Goal: Task Accomplishment & Management: Complete application form

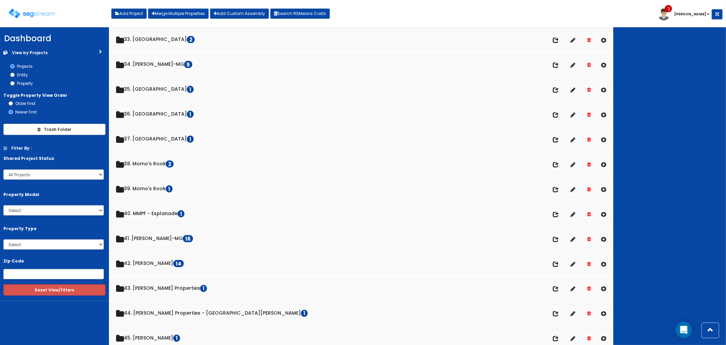
scroll to position [832, 0]
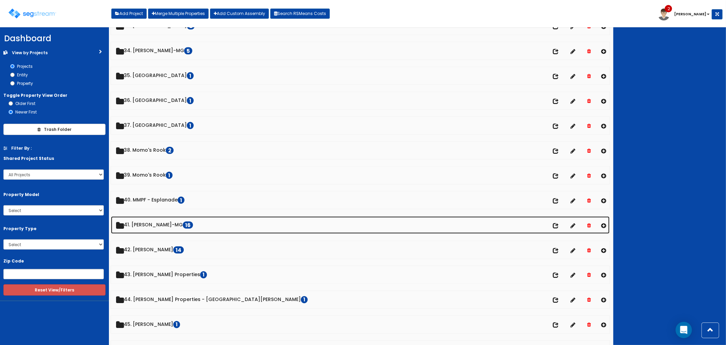
click at [148, 228] on link "41. Keiter-MG 16" at bounding box center [360, 224] width 499 height 17
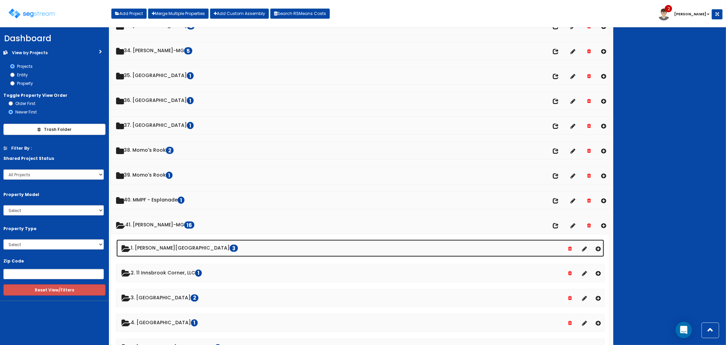
click at [159, 249] on link "1. Cosby Village Square 3" at bounding box center [360, 247] width 488 height 17
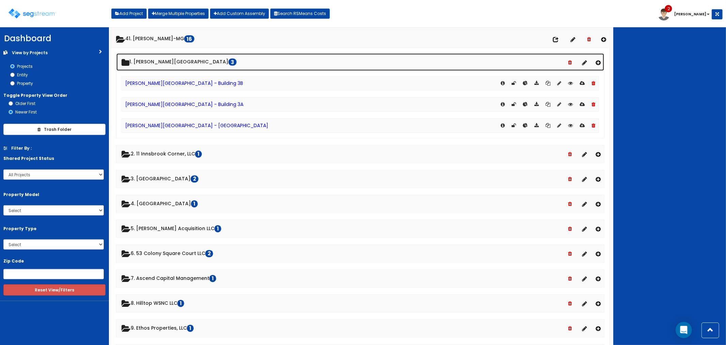
scroll to position [1021, 0]
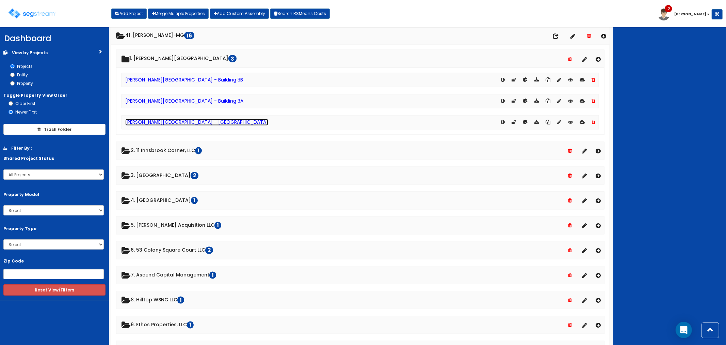
click at [185, 125] on link "[PERSON_NAME][GEOGRAPHIC_DATA] - [GEOGRAPHIC_DATA]" at bounding box center [196, 122] width 143 height 7
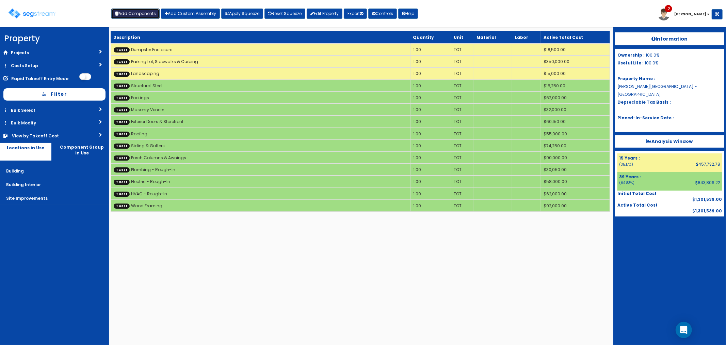
click at [145, 15] on button "Add Components" at bounding box center [135, 14] width 48 height 10
select select "39Y"
select select "default"
select select "7"
select select
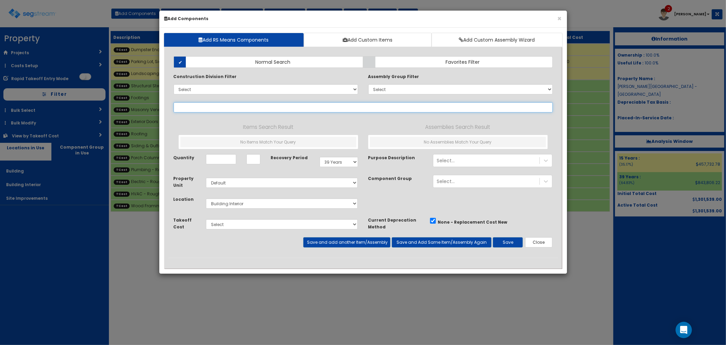
select select
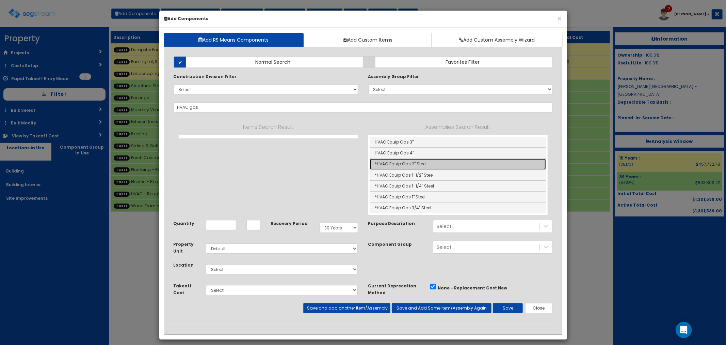
click at [416, 164] on link "*HVAC Equip Gas 2" Steel" at bounding box center [458, 163] width 176 height 11
type input "*HVAC Equip Gas 2" Steel"
checkbox input "true"
type input "LF"
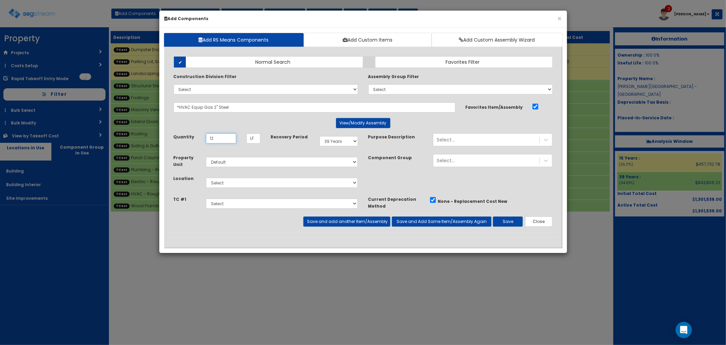
type input "12"
click at [229, 181] on select "Select Building Building Interior Site Improvements Add Additional Location" at bounding box center [282, 182] width 152 height 10
select select "7"
click at [206, 177] on select "Select Building Building Interior Site Improvements Add Additional Location" at bounding box center [282, 182] width 152 height 10
click at [230, 207] on select "Select Dumpster Enclosure Parking Lot, Sidewalks & Curbing Landscaping Structur…" at bounding box center [282, 203] width 152 height 10
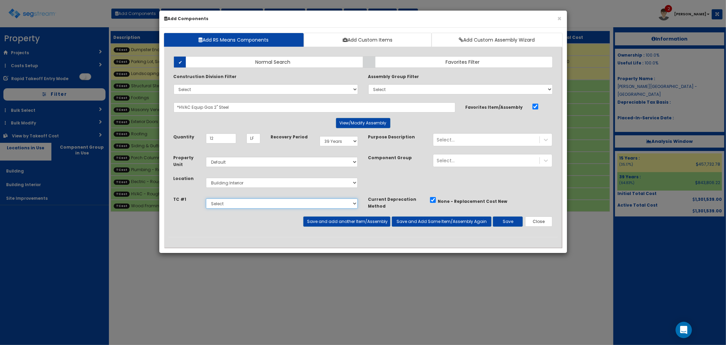
select select "5283015"
click at [206, 198] on select "Select Dumpster Enclosure Parking Lot, Sidewalks & Curbing Landscaping Structur…" at bounding box center [282, 203] width 152 height 10
click at [329, 221] on button "Save and add another Item/Assembly" at bounding box center [346, 221] width 87 height 10
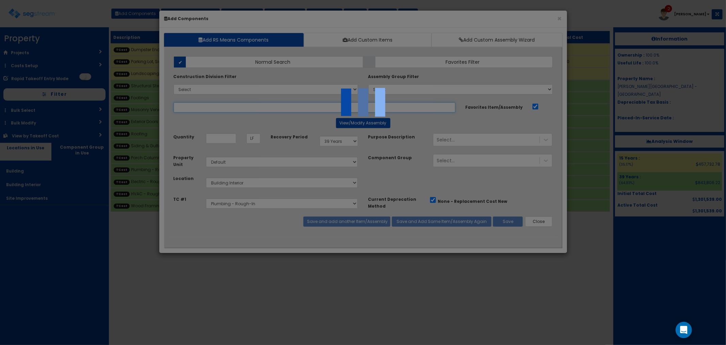
select select "5283015"
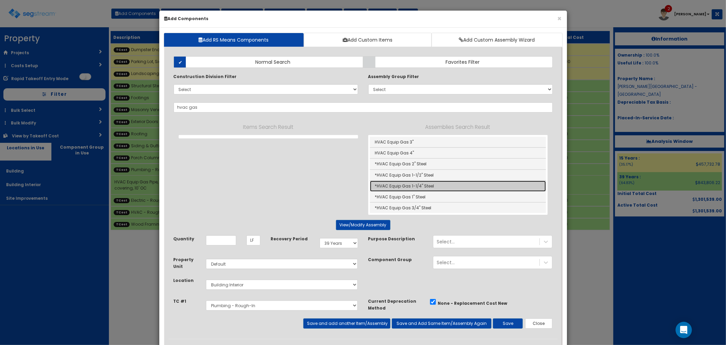
click at [401, 186] on link "*HVAC Equip Gas 1-1/4" Steel" at bounding box center [458, 185] width 176 height 11
type input "*HVAC Equip Gas 1-1/4" Steel"
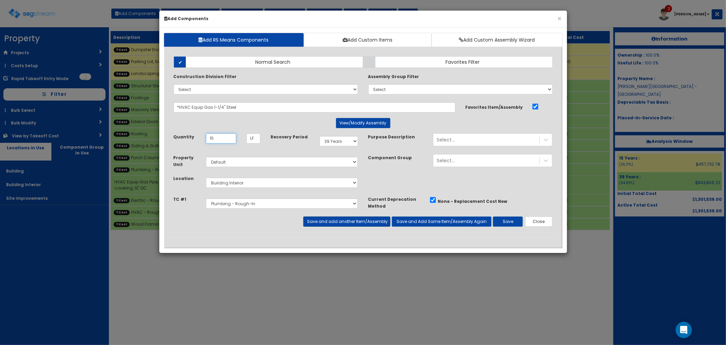
type input "15"
click at [337, 220] on button "Save and add another Item/Assembly" at bounding box center [346, 221] width 87 height 10
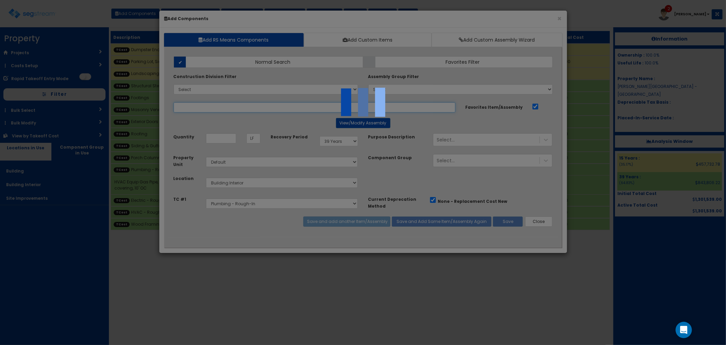
select select "5283015"
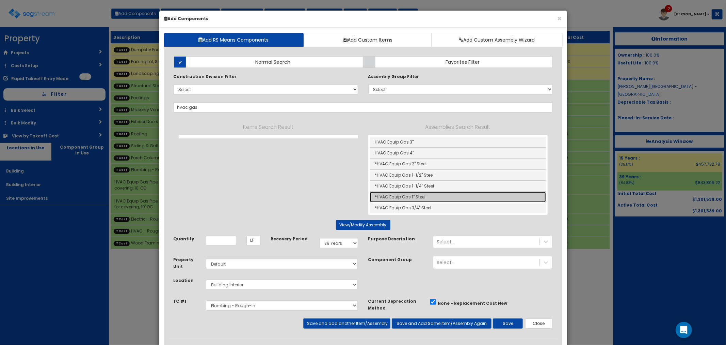
click at [419, 193] on link "*HVAC Equip Gas 1" Steel" at bounding box center [458, 196] width 176 height 11
type input "*HVAC Equip Gas 1" Steel"
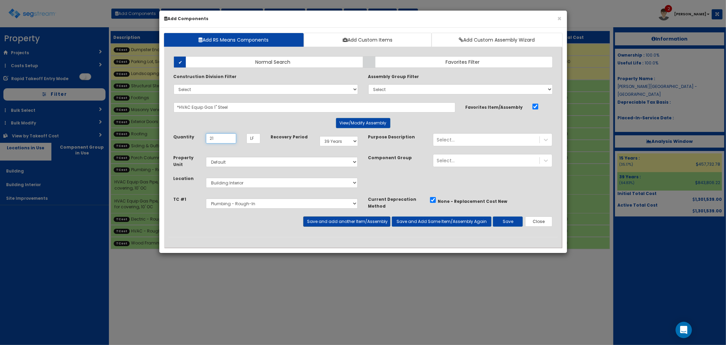
type input "21"
click at [333, 223] on button "Save and add another Item/Assembly" at bounding box center [346, 221] width 87 height 10
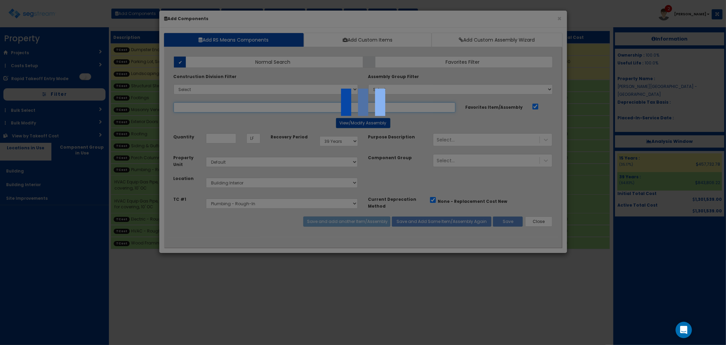
select select "5283015"
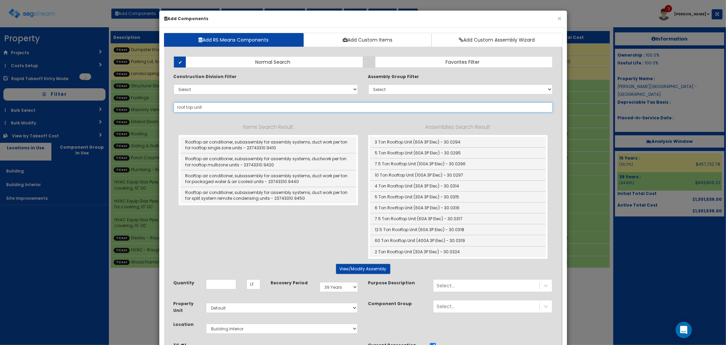
click at [186, 105] on input "roof top unit" at bounding box center [363, 107] width 379 height 10
click at [208, 107] on input "rooftop unit" at bounding box center [363, 107] width 379 height 10
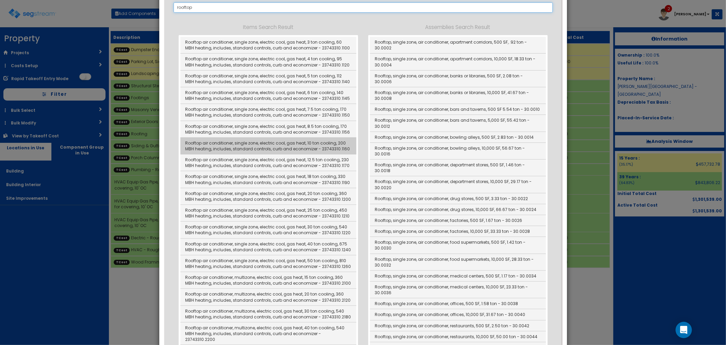
scroll to position [113, 0]
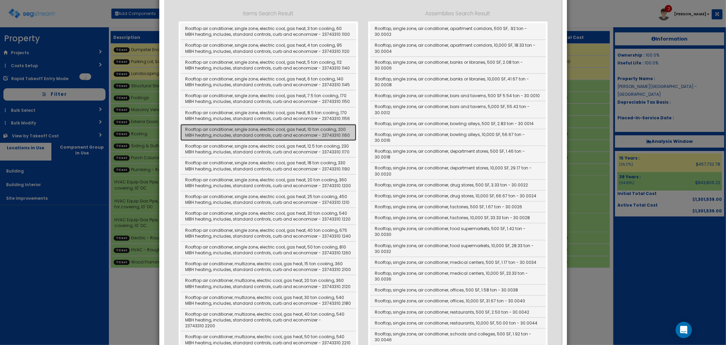
click at [222, 131] on link "Rooftop air conditioner, single zone, electric cool, gas heat, 10 ton cooling, …" at bounding box center [268, 132] width 176 height 17
type input "Rooftop air conditioner, single zone, electric cool, gas heat, 10 ton cooling, …"
type input "EA"
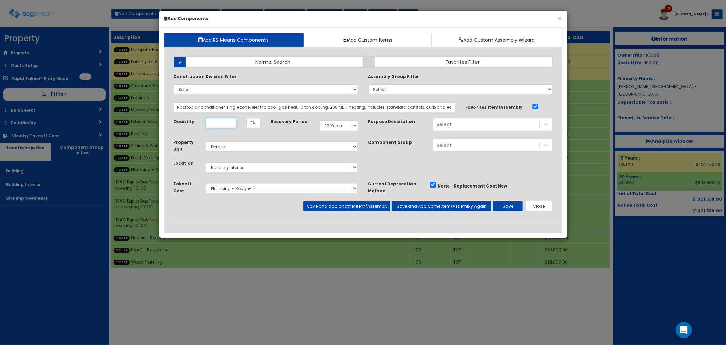
scroll to position [0, 0]
type input "2"
click at [223, 187] on select "Select Dumpster Enclosure Parking Lot, Sidewalks & Curbing Landscaping Structur…" at bounding box center [282, 188] width 152 height 10
select select "5283017"
click at [206, 183] on select "Select Dumpster Enclosure Parking Lot, Sidewalks & Curbing Landscaping Structur…" at bounding box center [282, 188] width 152 height 10
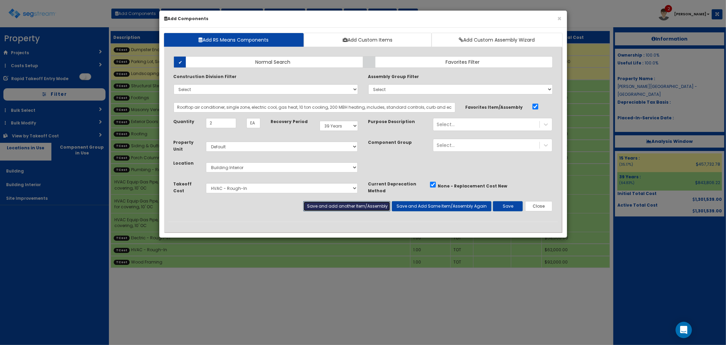
click at [342, 206] on button "Save and add another Item/Assembly" at bounding box center [346, 206] width 87 height 10
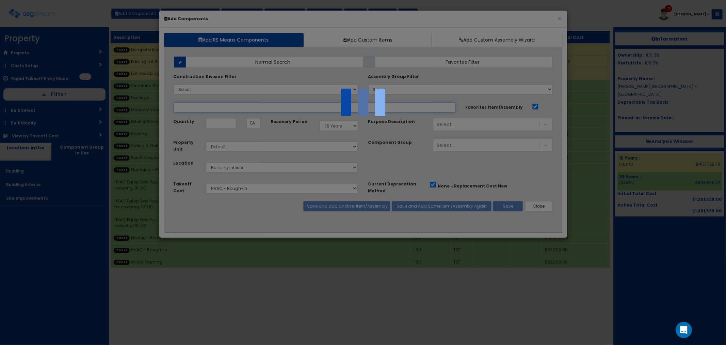
select select "5283017"
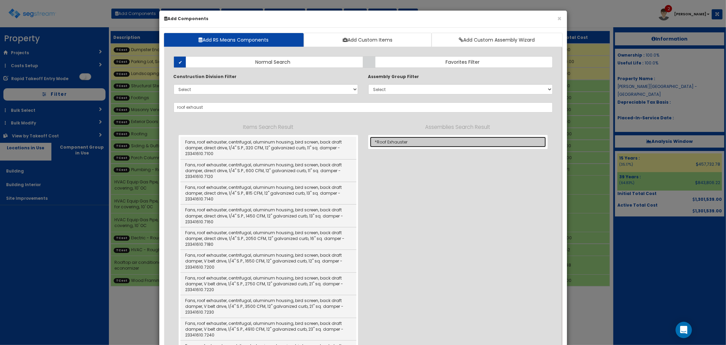
click at [384, 143] on link "*Roof Exhauster" at bounding box center [458, 142] width 176 height 11
type input "*Roof Exhauster"
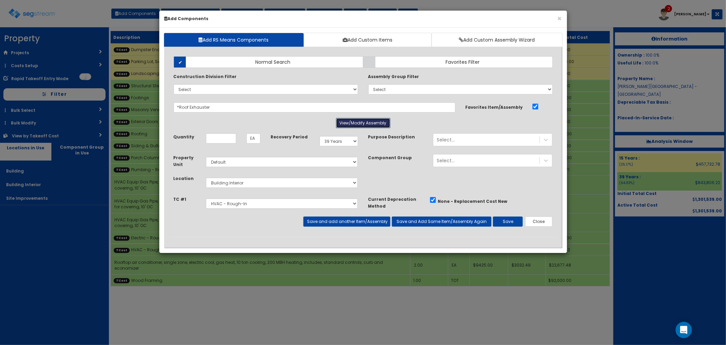
click at [364, 125] on button "View/Modify Assembly" at bounding box center [363, 123] width 54 height 10
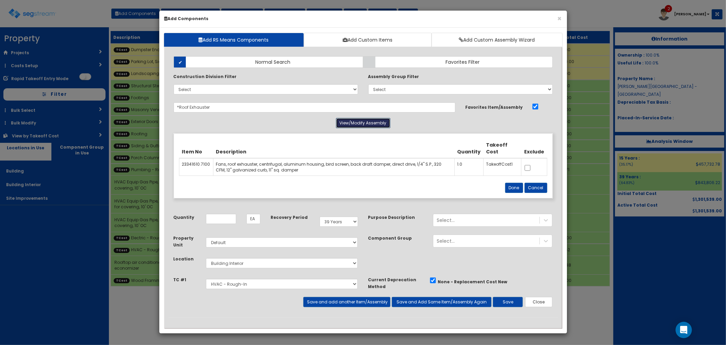
click at [364, 125] on button "View/Modify Assembly" at bounding box center [363, 123] width 54 height 10
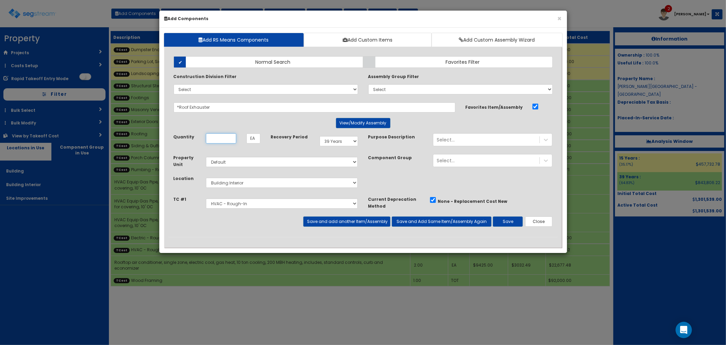
click at [226, 141] on input "Quantity" at bounding box center [221, 138] width 30 height 10
type input "1"
click at [328, 221] on button "Save and add another Item/Assembly" at bounding box center [346, 221] width 87 height 10
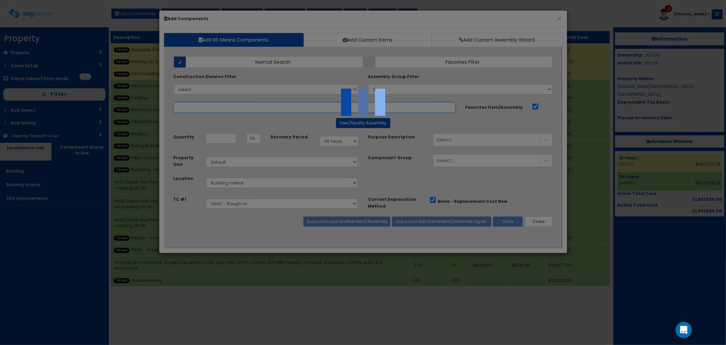
select select "5283017"
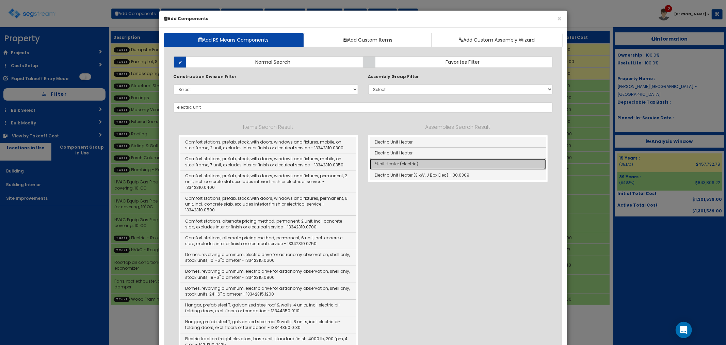
click at [407, 162] on link "*Unit Heater (electric)" at bounding box center [458, 163] width 176 height 11
type input "*Unit Heater (electric)"
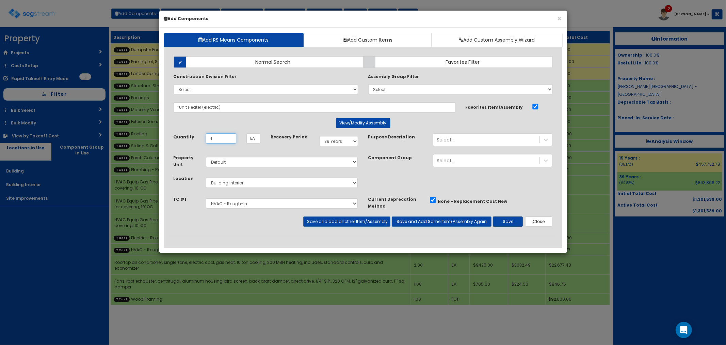
type input "4"
click at [500, 219] on button "Save" at bounding box center [508, 221] width 30 height 10
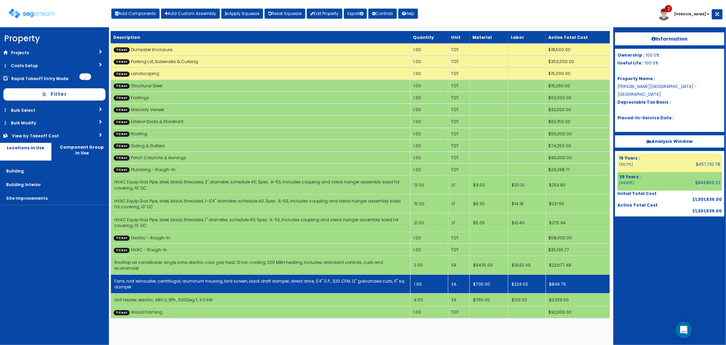
click at [195, 274] on td "Fans, roof exhauster, centrifugal, aluminum housing, bird screen, back draft da…" at bounding box center [261, 283] width 300 height 19
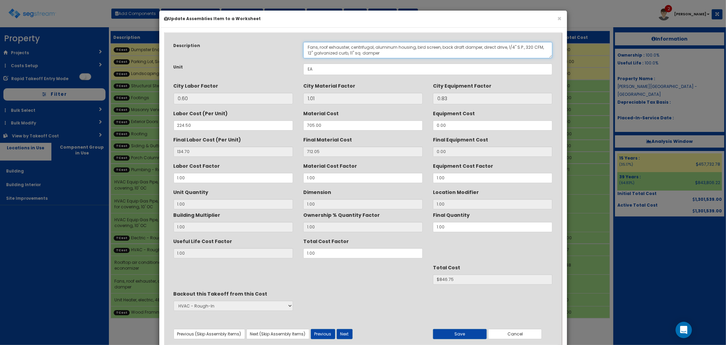
click at [522, 45] on textarea "Fans, roof exhauster, centrifugal, aluminum housing, bird screen, back draft da…" at bounding box center [428, 50] width 250 height 16
type textarea "Fans, roof exhauster, centrifugal, aluminum housing, bird screen, back draft da…"
drag, startPoint x: 323, startPoint y: 251, endPoint x: 294, endPoint y: 250, distance: 28.9
click at [294, 250] on div "Useful Life Cost Factor 1.00 Total Cost Factor 1.00" at bounding box center [363, 246] width 389 height 23
type input "1"
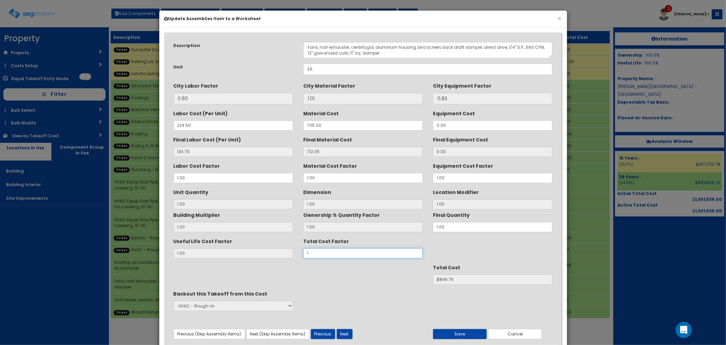
type input "1"
type input "1.5"
type input "$1270.13"
type input "1.5"
click at [460, 335] on button "Save" at bounding box center [460, 334] width 54 height 10
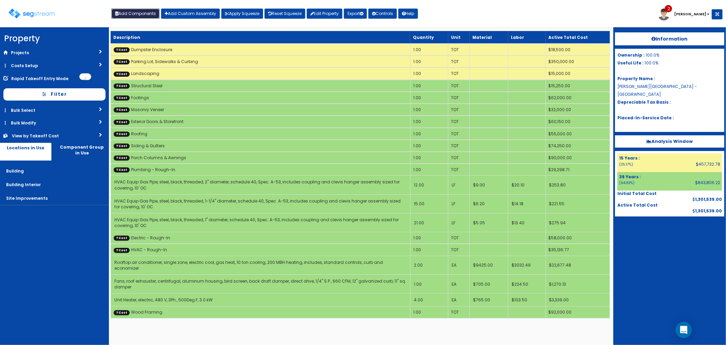
click at [128, 11] on button "Add Components" at bounding box center [135, 14] width 48 height 10
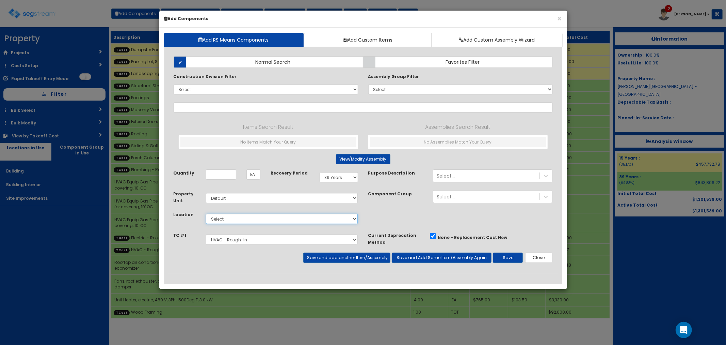
click at [226, 220] on select "Select Building Building Interior Site Improvements Add Additional Location" at bounding box center [282, 218] width 152 height 10
select select "7"
click at [206, 214] on select "Select Building Building Interior Site Improvements Add Additional Location" at bounding box center [282, 218] width 152 height 10
click at [225, 239] on select "Select Dumpster Enclosure Parking Lot, Sidewalks & Curbing Landscaping Structur…" at bounding box center [282, 239] width 152 height 10
select select "5283016"
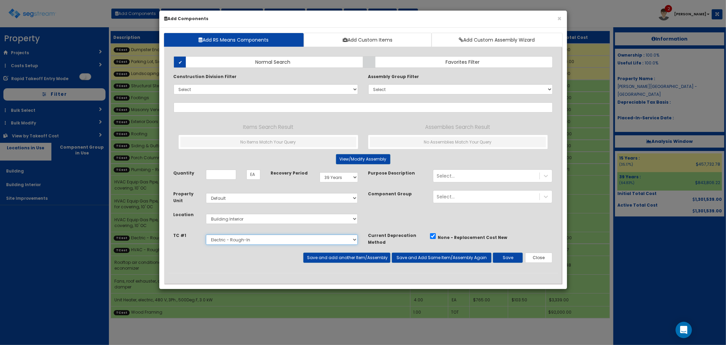
click at [206, 234] on select "Select Dumpster Enclosure Parking Lot, Sidewalks & Curbing Landscaping Structur…" at bounding box center [282, 239] width 152 height 10
click at [207, 106] on input "text" at bounding box center [363, 107] width 379 height 10
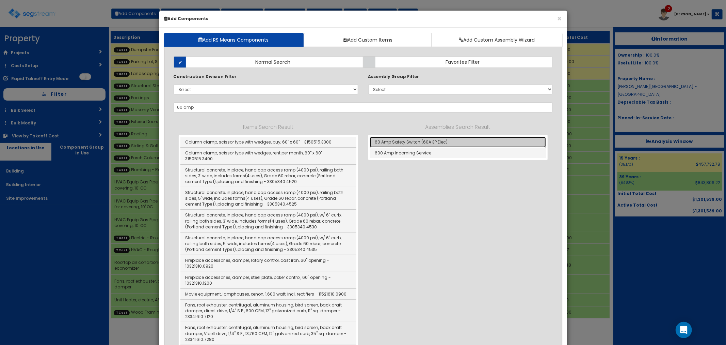
click at [396, 141] on link "60 Amp Safety Switch (60A 3P Elec)" at bounding box center [458, 142] width 176 height 11
type input "60 Amp Safety Switch (60A 3P Elec)"
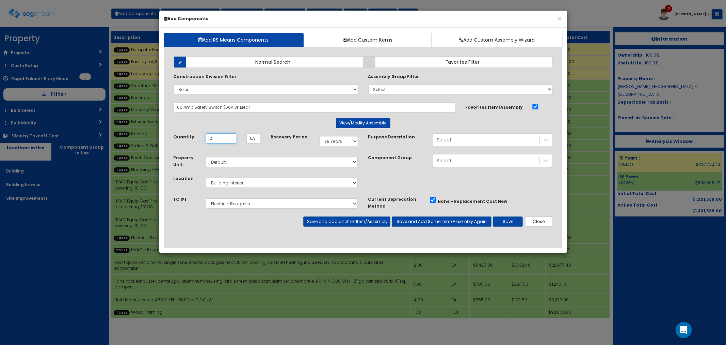
type input "2"
click at [341, 121] on button "View/Modify Assembly" at bounding box center [363, 123] width 54 height 10
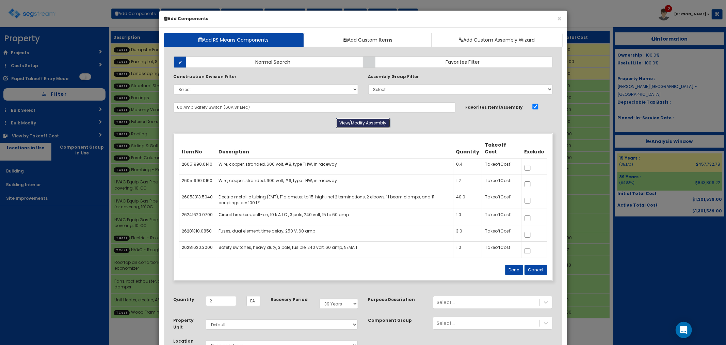
click at [350, 123] on button "View/Modify Assembly" at bounding box center [363, 123] width 54 height 10
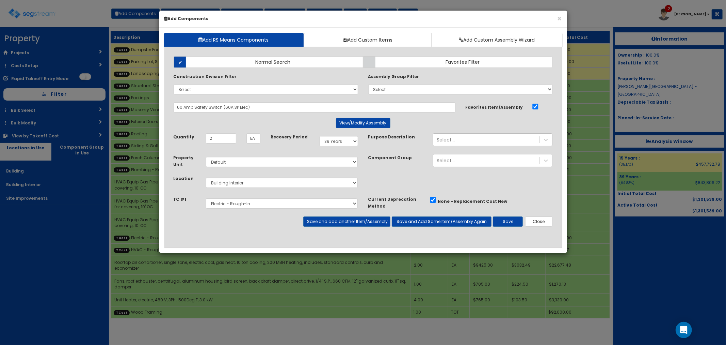
click at [450, 139] on div "Select..." at bounding box center [446, 139] width 18 height 7
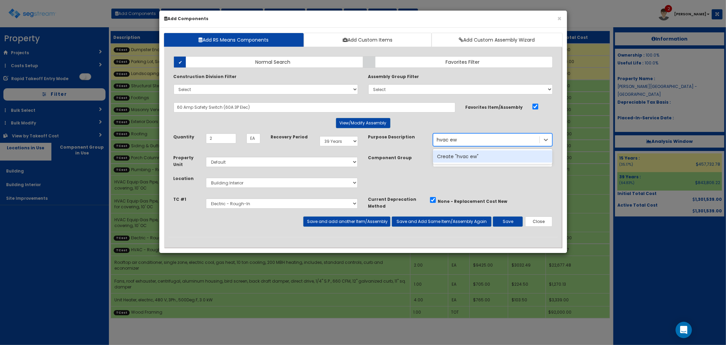
type input "hvac e"
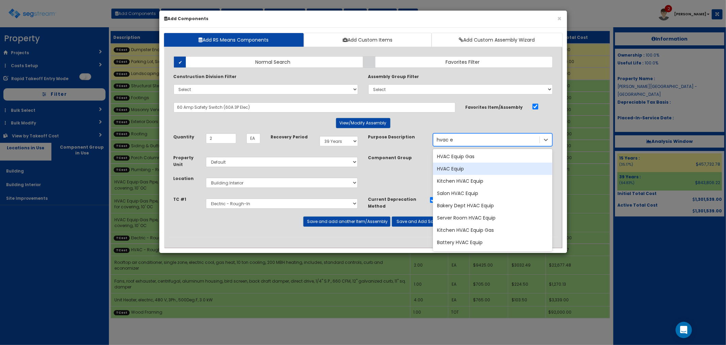
click at [457, 170] on div "HVAC Equip" at bounding box center [492, 168] width 119 height 12
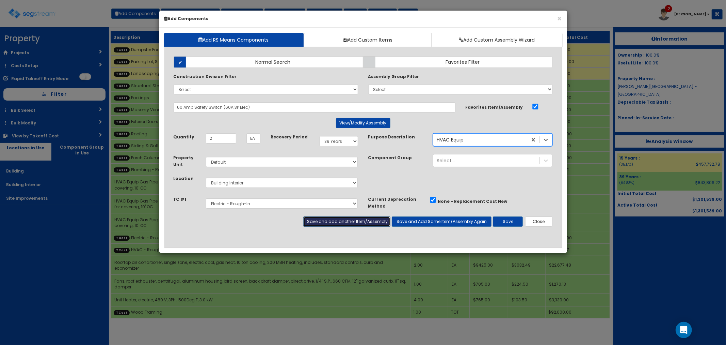
click at [325, 223] on button "Save and add another Item/Assembly" at bounding box center [346, 221] width 87 height 10
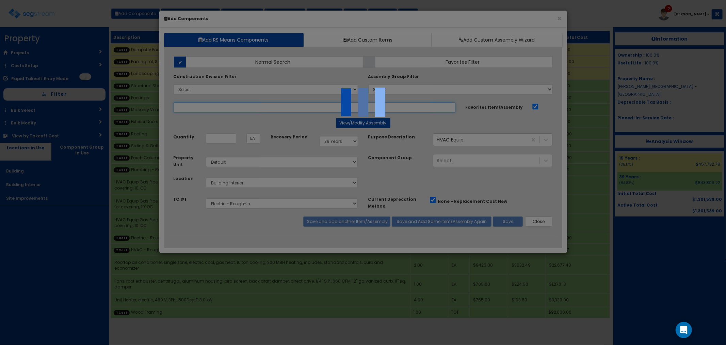
select select "5283016"
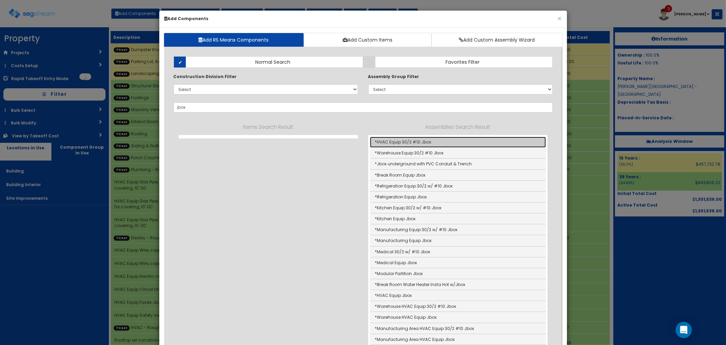
click at [421, 140] on link "*HVAC Equip 30/2 #10 Jbox" at bounding box center [458, 142] width 176 height 11
type input "*HVAC Equip 30/2 #10 Jbox"
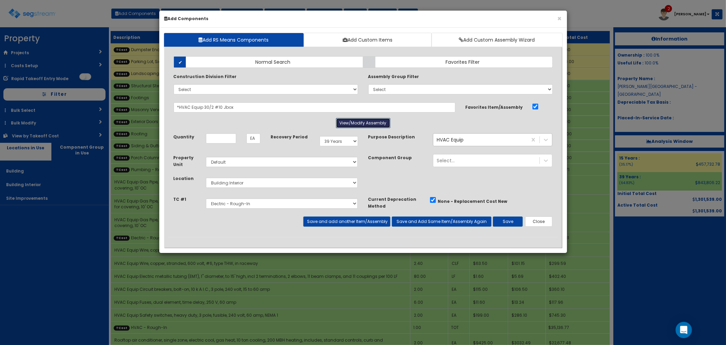
click at [365, 122] on button "View/Modify Assembly" at bounding box center [363, 123] width 54 height 10
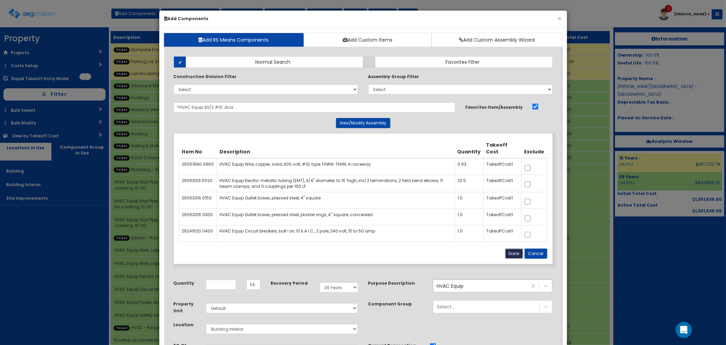
click at [515, 251] on button "Done" at bounding box center [514, 253] width 18 height 10
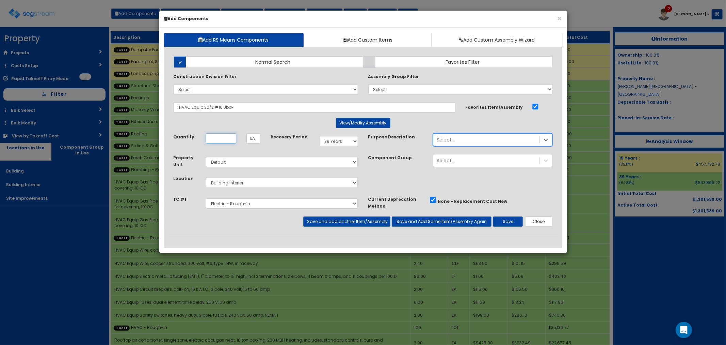
click at [222, 140] on input "Quantity" at bounding box center [221, 138] width 30 height 10
type input "4"
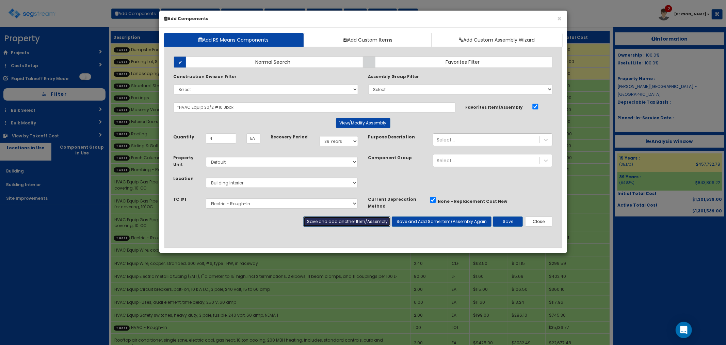
click at [327, 221] on button "Save and add another Item/Assembly" at bounding box center [346, 221] width 87 height 10
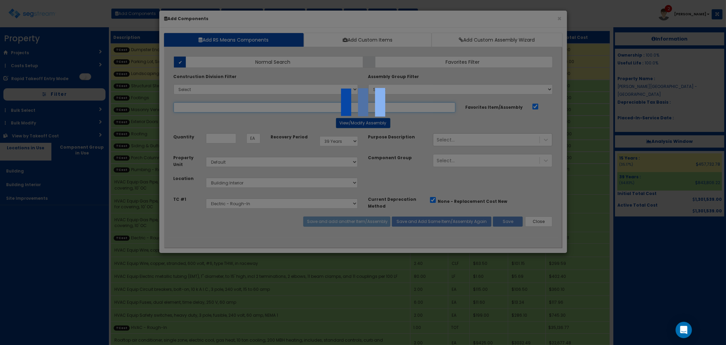
select select "5283016"
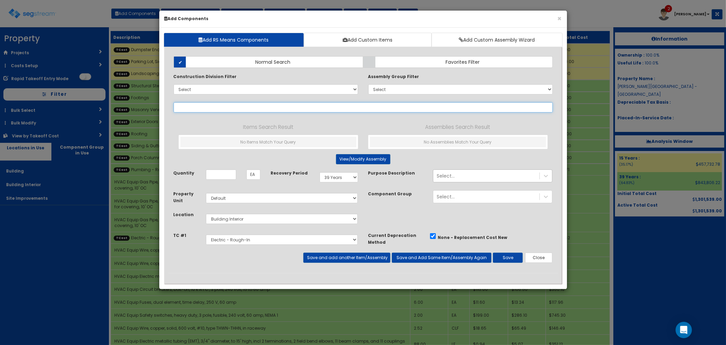
click at [208, 110] on input "text" at bounding box center [363, 107] width 379 height 10
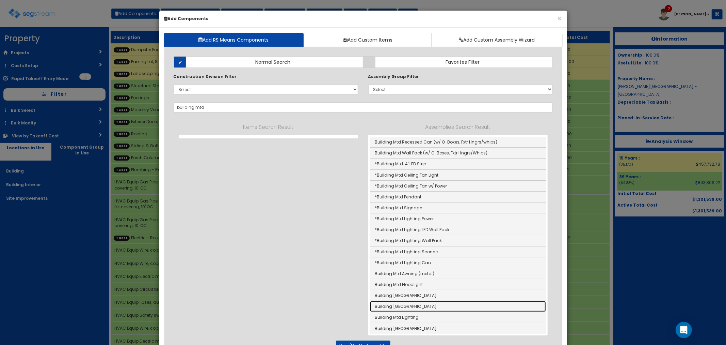
click at [411, 309] on link "Building [GEOGRAPHIC_DATA]" at bounding box center [458, 306] width 176 height 11
type input "Building [GEOGRAPHIC_DATA]"
type input "Ea"
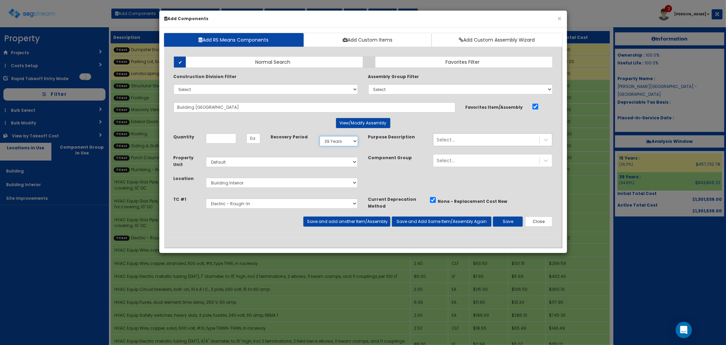
click at [329, 138] on select "Select 5 Years 7 Years 9 Years 10 Years 15 Years 15 Year QLI 15 Year QRP 15 Yea…" at bounding box center [339, 141] width 38 height 10
select select "5Y"
click at [320, 136] on select "Select 5 Years 7 Years 9 Years 10 Years 15 Years 15 Year QLI 15 Year QRP 15 Yea…" at bounding box center [339, 141] width 38 height 10
click at [233, 181] on select "Select Building Building Interior Site Improvements Add Additional Location" at bounding box center [282, 182] width 152 height 10
select select "6"
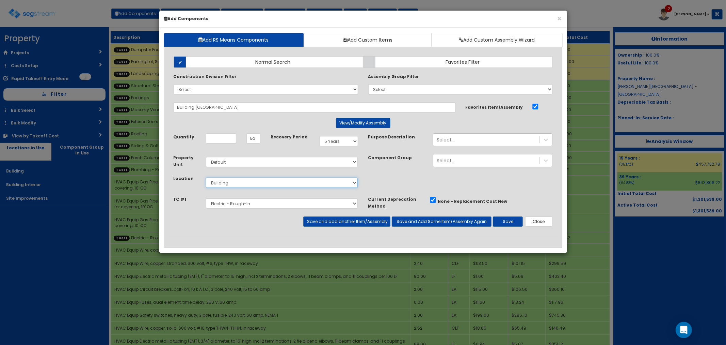
click at [206, 177] on select "Select Building Building Interior Site Improvements Add Additional Location" at bounding box center [282, 182] width 152 height 10
click at [219, 139] on input "Quantity" at bounding box center [221, 138] width 30 height 10
type input "9"
click at [319, 222] on button "Save and add another Item/Assembly" at bounding box center [346, 221] width 87 height 10
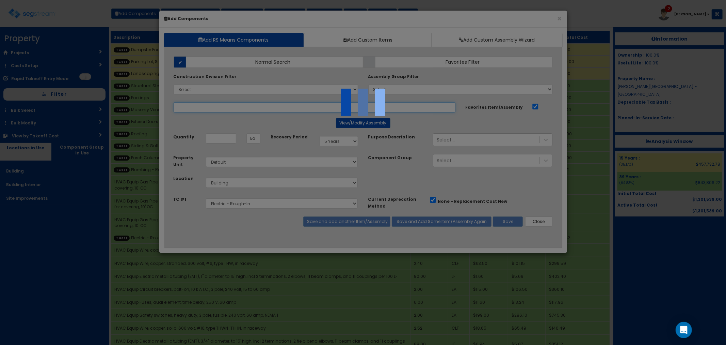
select select "5283016"
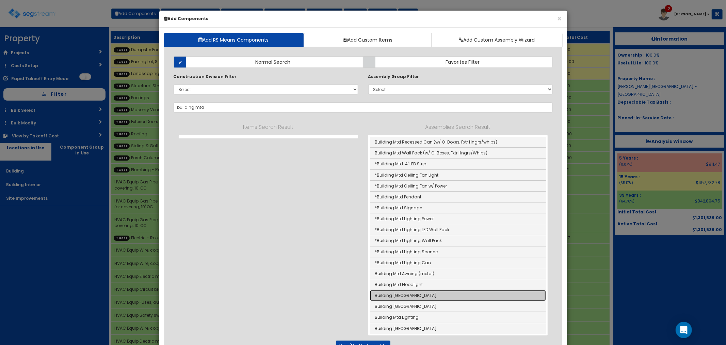
click at [410, 293] on link "Building [GEOGRAPHIC_DATA]" at bounding box center [458, 295] width 176 height 11
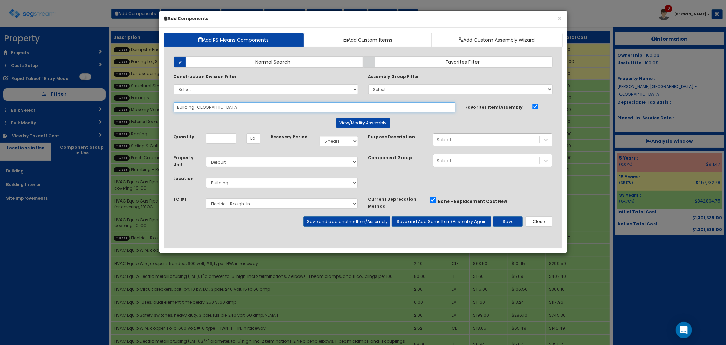
drag, startPoint x: 222, startPoint y: 106, endPoint x: 148, endPoint y: 104, distance: 74.2
click at [148, 104] on div "× Add Components Add RS Means Components Add Custom Items Add Custom Assembly W…" at bounding box center [363, 172] width 726 height 345
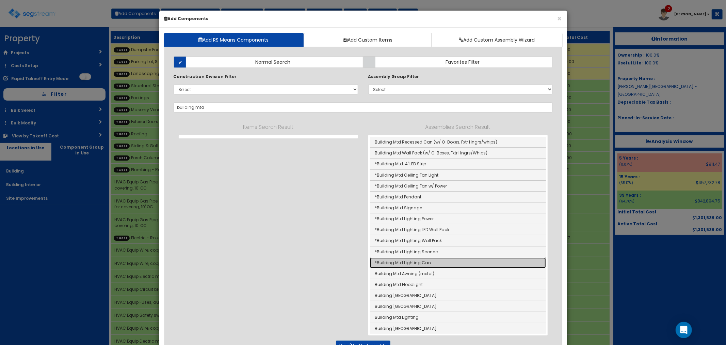
click at [407, 261] on link "*Building Mtd Lighting Can" at bounding box center [458, 262] width 176 height 11
type input "*Building Mtd Lighting Can"
type input "EA"
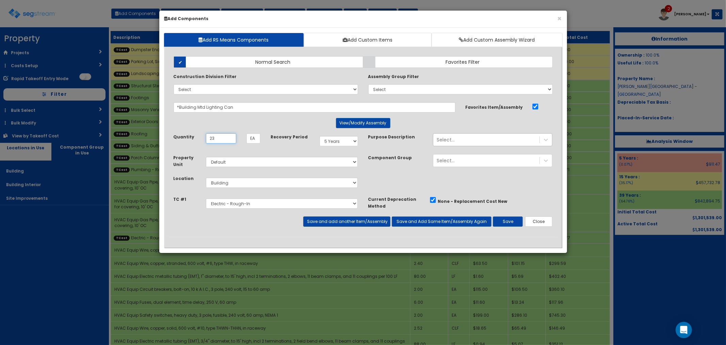
type input "23"
click at [327, 220] on button "Save and add another Item/Assembly" at bounding box center [346, 221] width 87 height 10
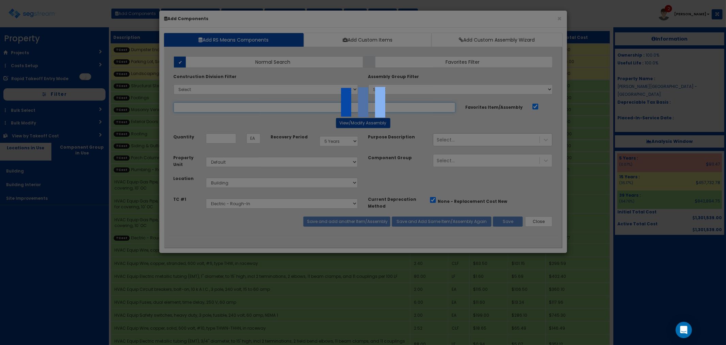
select select "5283016"
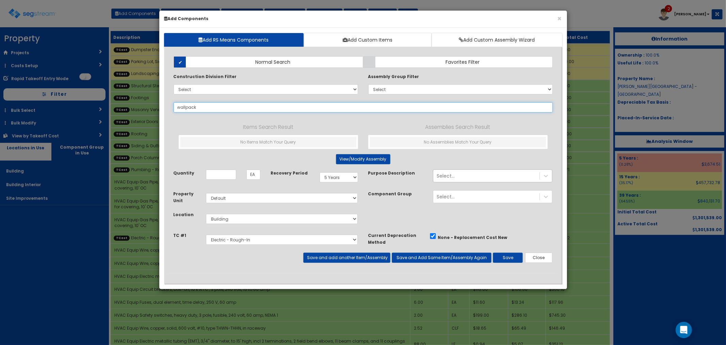
click at [185, 107] on input "wallpack" at bounding box center [363, 107] width 379 height 10
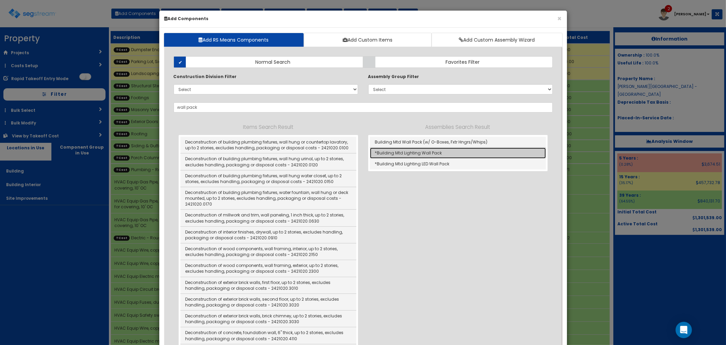
click at [414, 155] on link "*Building Mtd Lighting Wall Pack" at bounding box center [458, 152] width 176 height 11
type input "*Building Mtd Lighting Wall Pack"
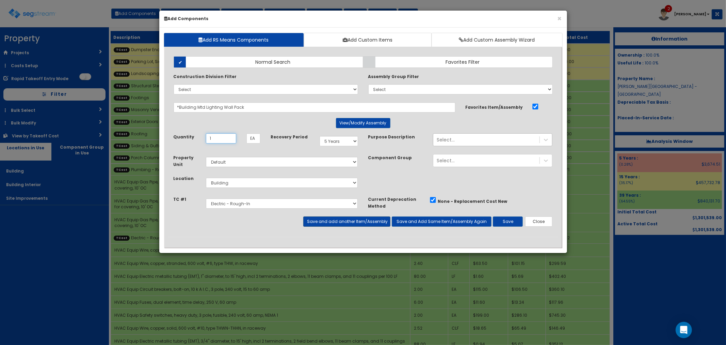
type input "1"
click at [329, 223] on button "Save and add another Item/Assembly" at bounding box center [346, 221] width 87 height 10
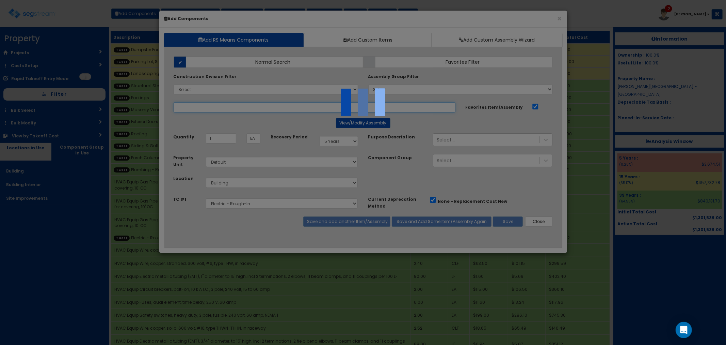
type input "b"
select select "5283016"
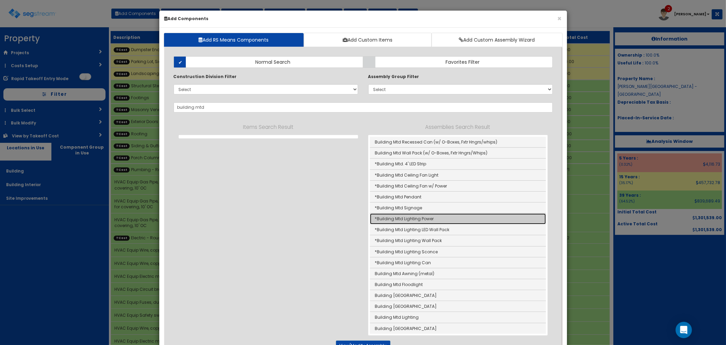
click at [397, 215] on link "*Building Mtd Lighting Power" at bounding box center [458, 218] width 176 height 11
type input "*Building Mtd Lighting Power"
type input "SF"
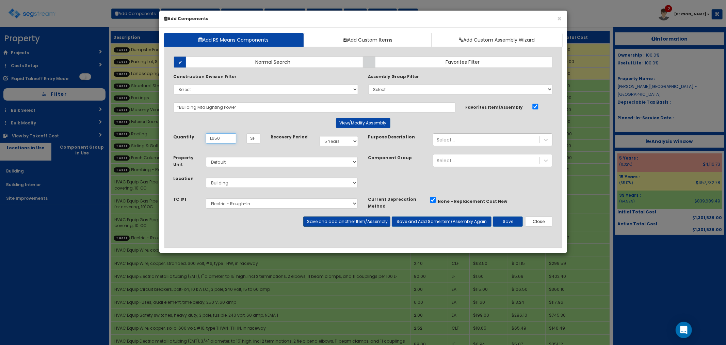
type input "1,650"
click at [315, 220] on button "Save and add another Item/Assembly" at bounding box center [346, 221] width 87 height 10
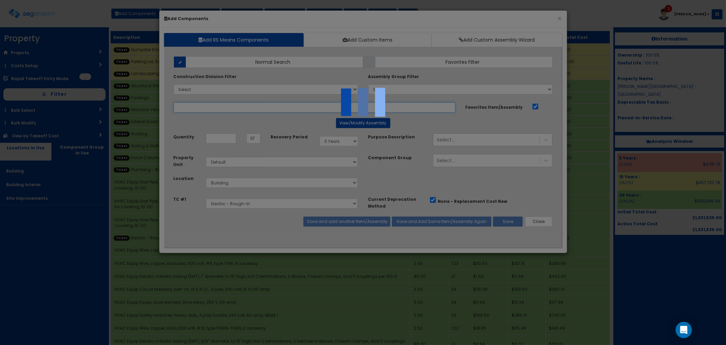
select select "5283016"
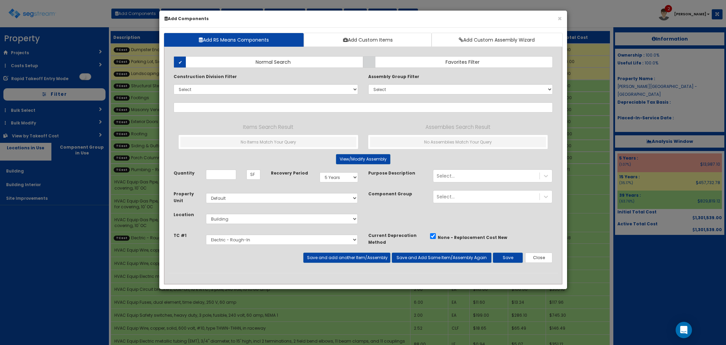
select select "5Y"
select select "default"
select select "6"
select select "5283016"
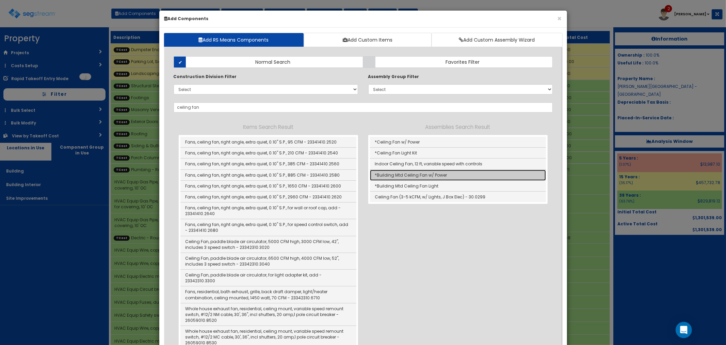
click at [422, 174] on link "*Building Mtd Ceiling Fan w/ Power" at bounding box center [458, 175] width 176 height 11
type input "*Building Mtd Ceiling Fan w/ Power"
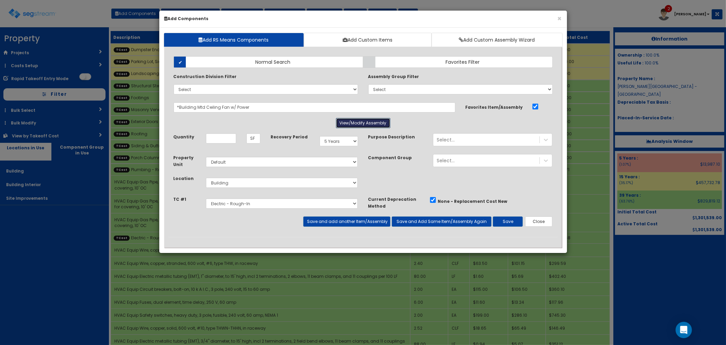
click at [352, 124] on button "View/Modify Assembly" at bounding box center [363, 123] width 54 height 10
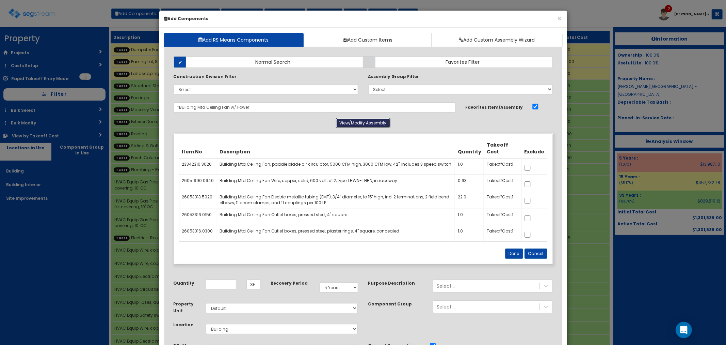
click at [352, 124] on button "View/Modify Assembly" at bounding box center [363, 123] width 54 height 10
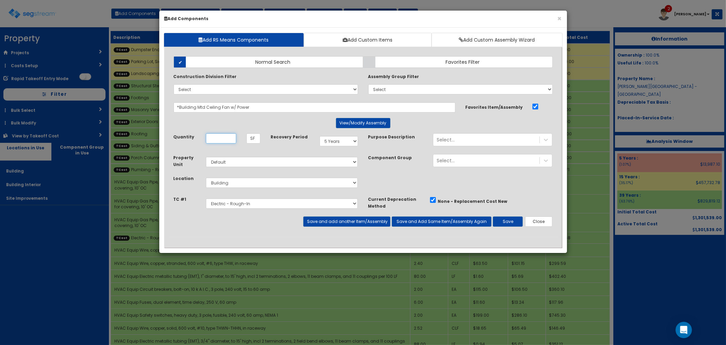
click at [223, 137] on input "Quantity" at bounding box center [221, 138] width 30 height 10
type input "2"
click at [354, 122] on button "View/Modify Assembly" at bounding box center [363, 123] width 54 height 10
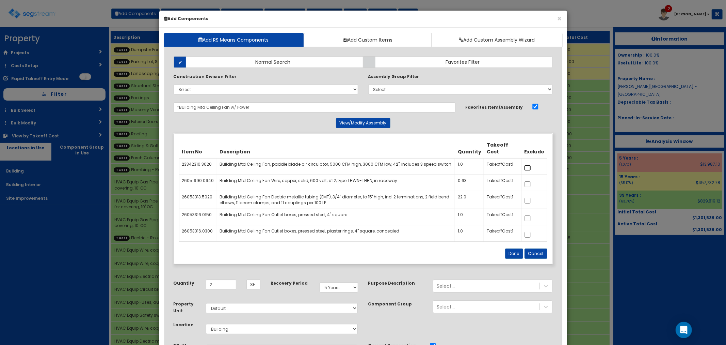
click at [526, 165] on input "checkbox" at bounding box center [527, 168] width 7 height 6
checkbox input "true"
click at [512, 255] on button "Done" at bounding box center [514, 253] width 18 height 10
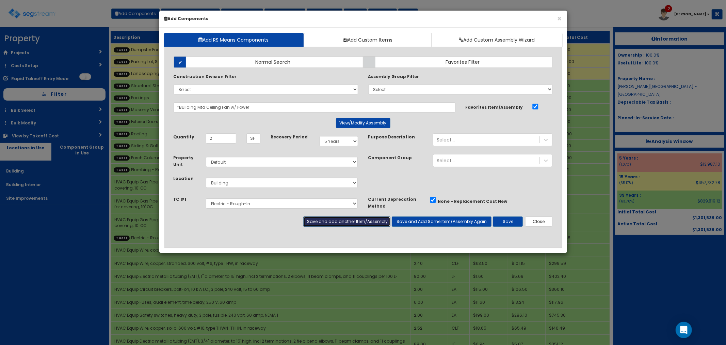
click at [342, 221] on button "Save and add another Item/Assembly" at bounding box center [346, 221] width 87 height 10
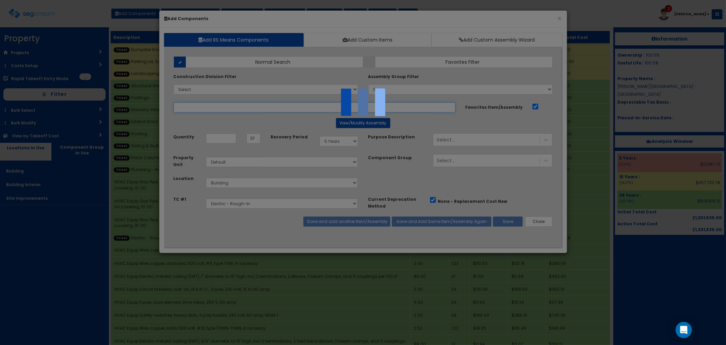
select select "5283016"
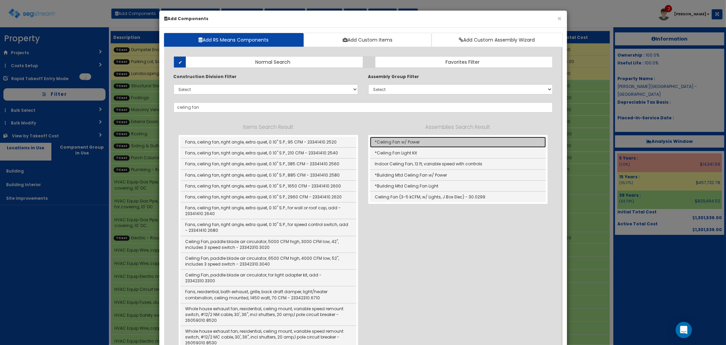
click at [394, 141] on link "*Ceiling Fan w/ Power" at bounding box center [458, 142] width 176 height 11
type input "*Ceiling Fan w/ Power"
type input "EA"
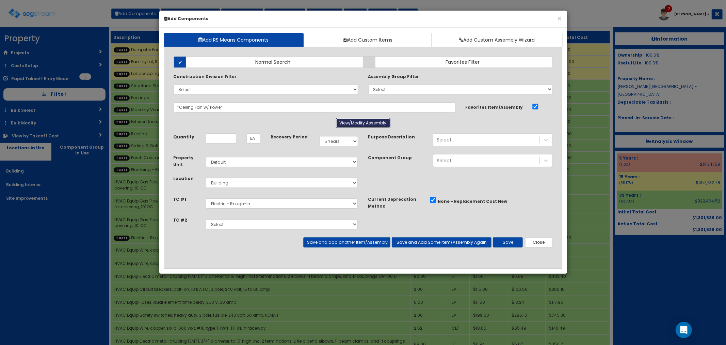
click at [362, 122] on button "View/Modify Assembly" at bounding box center [363, 123] width 54 height 10
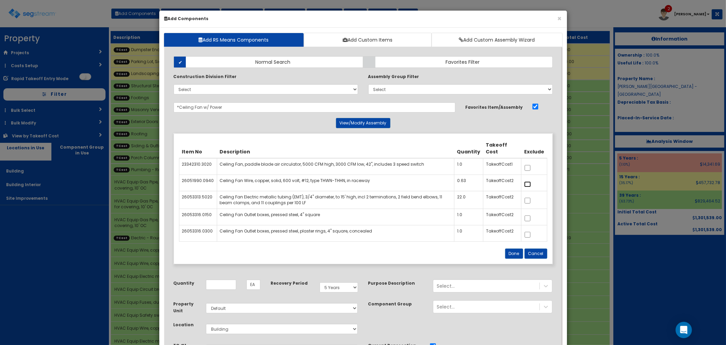
click at [531, 187] on input "checkbox" at bounding box center [527, 184] width 7 height 6
checkbox input "true"
click at [531, 204] on div at bounding box center [534, 199] width 20 height 11
click at [527, 202] on input "checkbox" at bounding box center [527, 200] width 7 height 6
checkbox input "true"
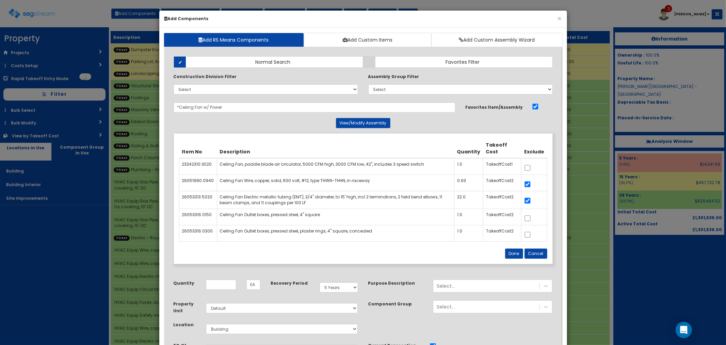
click at [528, 215] on label at bounding box center [527, 217] width 7 height 7
click at [528, 215] on input "checkbox" at bounding box center [527, 218] width 7 height 6
checkbox input "true"
click at [529, 235] on input "checkbox" at bounding box center [527, 235] width 7 height 6
checkbox input "true"
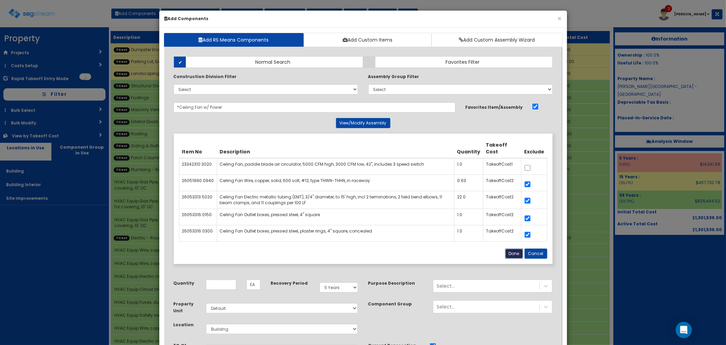
click at [516, 256] on button "Done" at bounding box center [514, 253] width 18 height 10
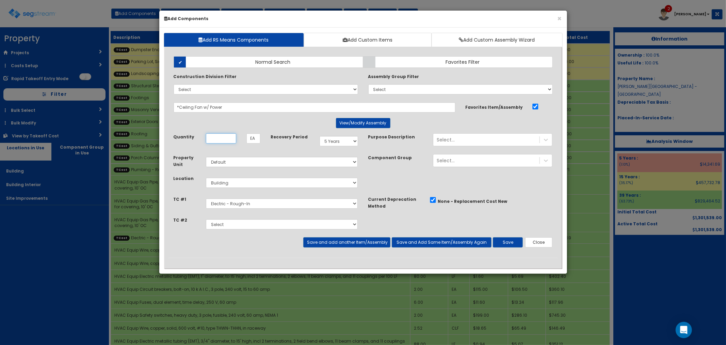
click at [218, 135] on input "Quantity" at bounding box center [221, 138] width 30 height 10
type input "2"
click at [236, 202] on select "Select Dumpster Enclosure Parking Lot, Sidewalks & Curbing Landscaping Structur…" at bounding box center [282, 203] width 152 height 10
select select "5283017"
click at [206, 198] on select "Select Dumpster Enclosure Parking Lot, Sidewalks & Curbing Landscaping Structur…" at bounding box center [282, 203] width 152 height 10
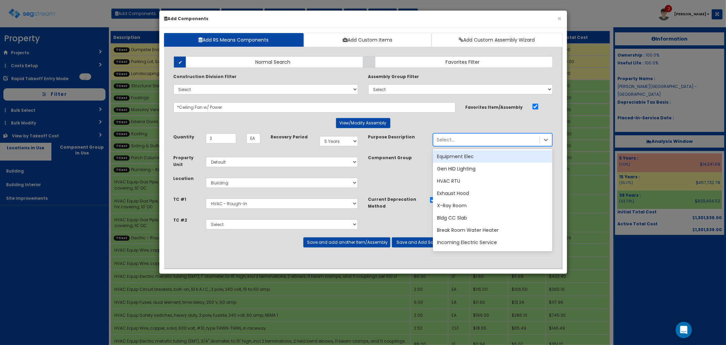
click at [470, 144] on div "Select..." at bounding box center [486, 139] width 106 height 11
type input "Building"
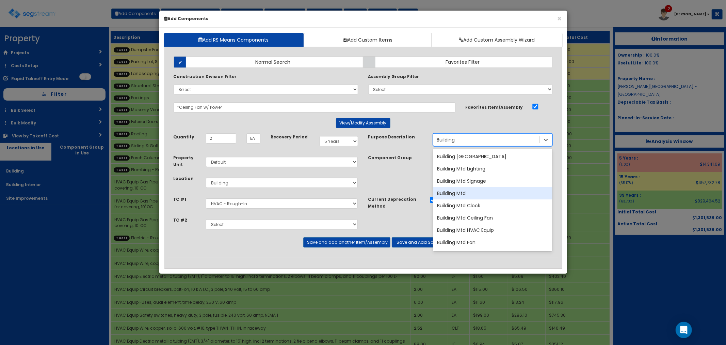
click at [460, 190] on div "Building Mtd" at bounding box center [492, 193] width 119 height 12
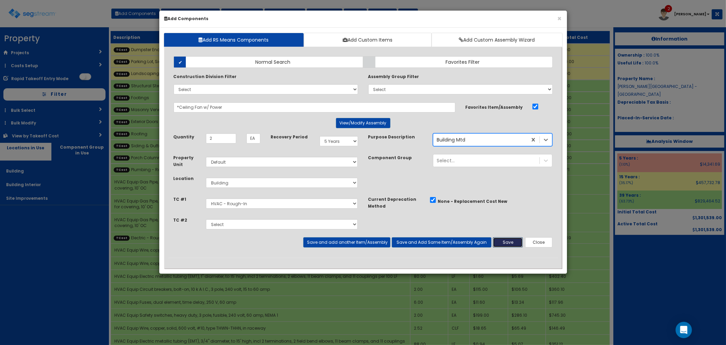
click at [504, 241] on button "Save" at bounding box center [508, 242] width 30 height 10
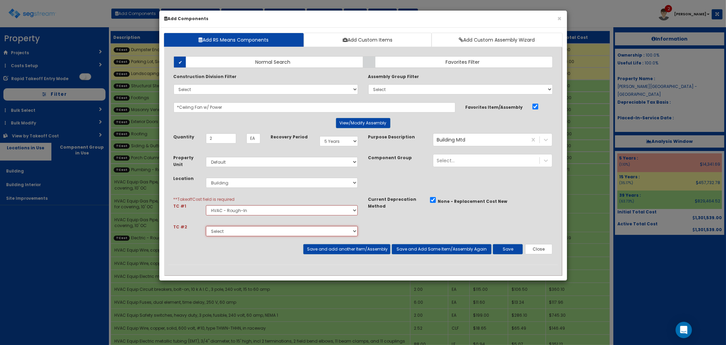
click at [224, 233] on select "Select Dumpster Enclosure Parking Lot, Sidewalks & Curbing Landscaping Structur…" at bounding box center [282, 231] width 152 height 10
select select "5283017"
click at [206, 226] on select "Select Dumpster Enclosure Parking Lot, Sidewalks & Curbing Landscaping Structur…" at bounding box center [282, 231] width 152 height 10
click at [364, 125] on button "View/Modify Assembly" at bounding box center [363, 123] width 54 height 10
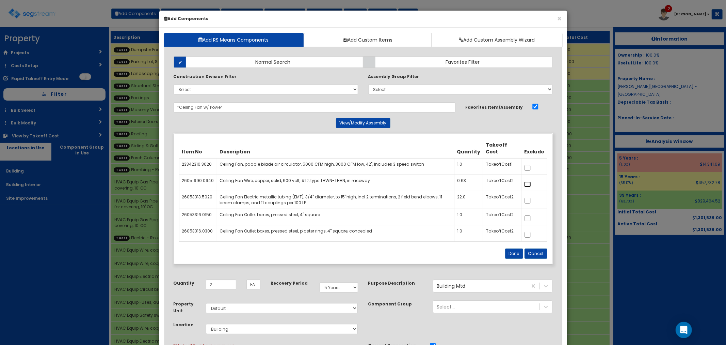
click at [529, 184] on input "checkbox" at bounding box center [527, 184] width 7 height 6
checkbox input "true"
click at [526, 199] on input "checkbox" at bounding box center [527, 200] width 7 height 6
checkbox input "true"
click at [528, 216] on input "checkbox" at bounding box center [527, 218] width 7 height 6
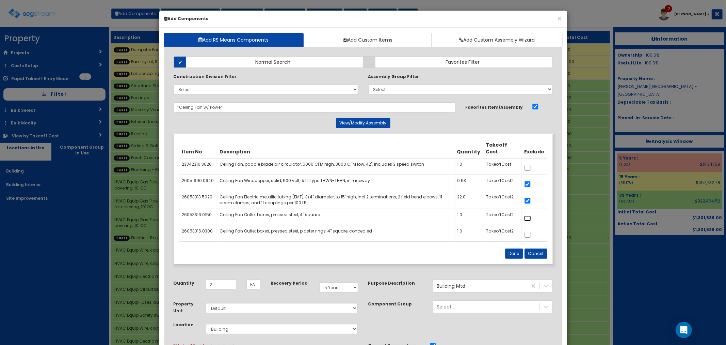
checkbox input "true"
drag, startPoint x: 529, startPoint y: 233, endPoint x: 541, endPoint y: 264, distance: 32.8
click at [528, 233] on input "checkbox" at bounding box center [527, 235] width 7 height 6
checkbox input "true"
click at [516, 256] on button "Done" at bounding box center [514, 253] width 18 height 10
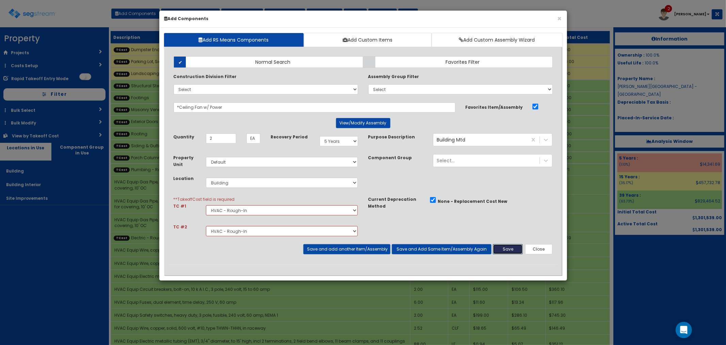
click at [503, 250] on button "Save" at bounding box center [508, 249] width 30 height 10
